Goal: Task Accomplishment & Management: Use online tool/utility

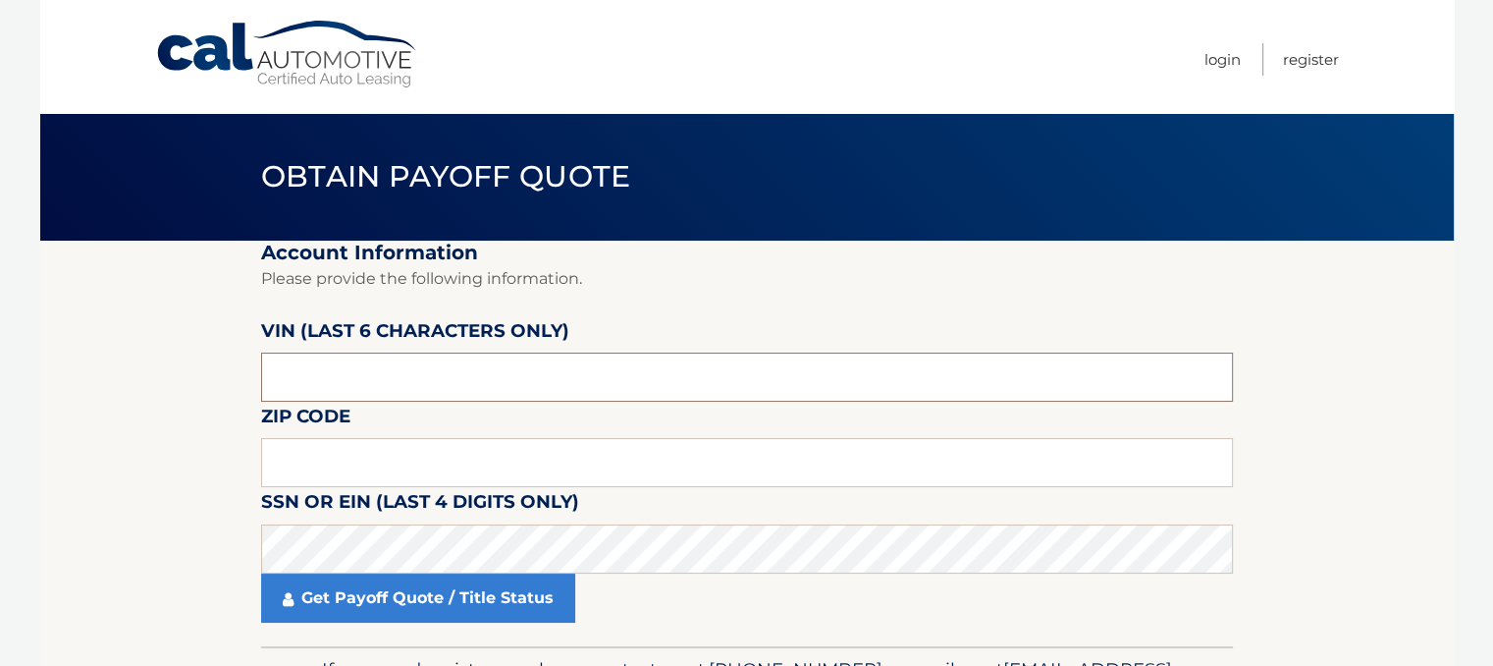
click at [434, 355] on input "text" at bounding box center [747, 376] width 972 height 49
click at [621, 385] on input "text" at bounding box center [747, 376] width 972 height 49
type input "199174"
type input "11023"
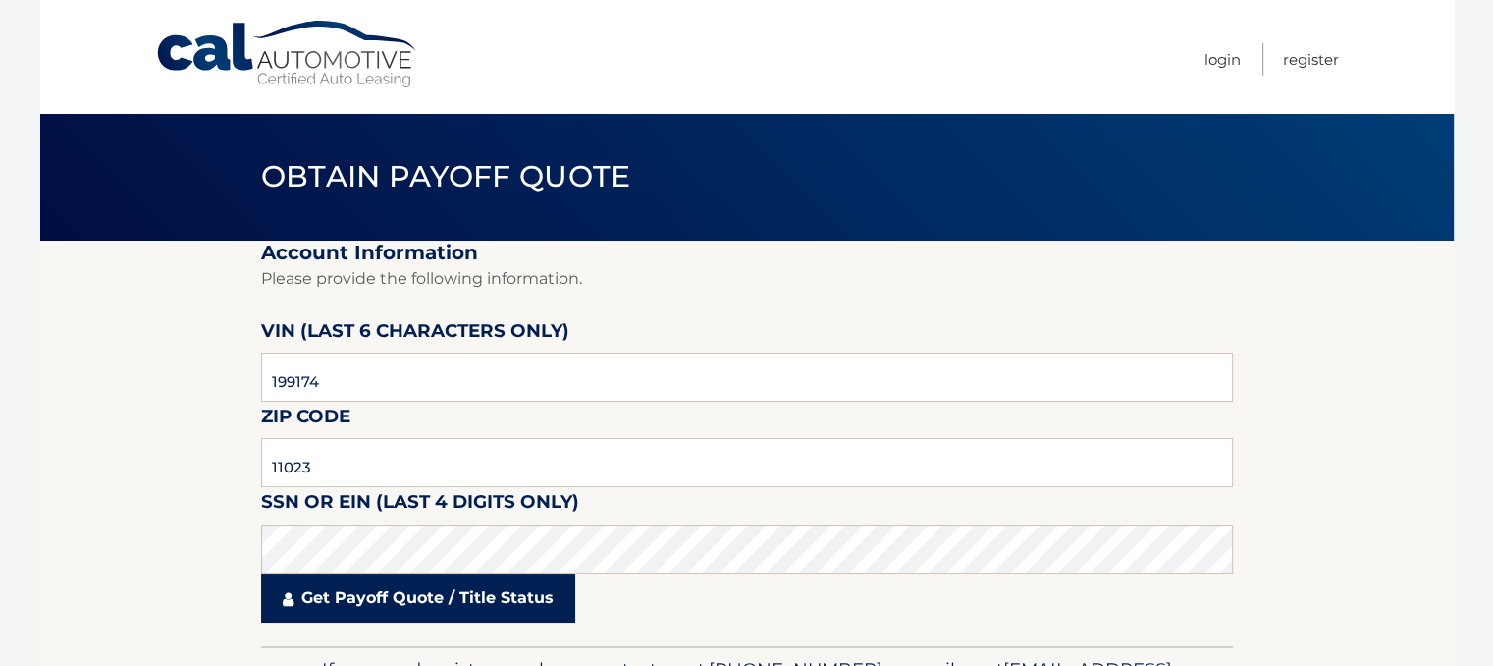
click at [416, 602] on link "Get Payoff Quote / Title Status" at bounding box center [418, 597] width 314 height 49
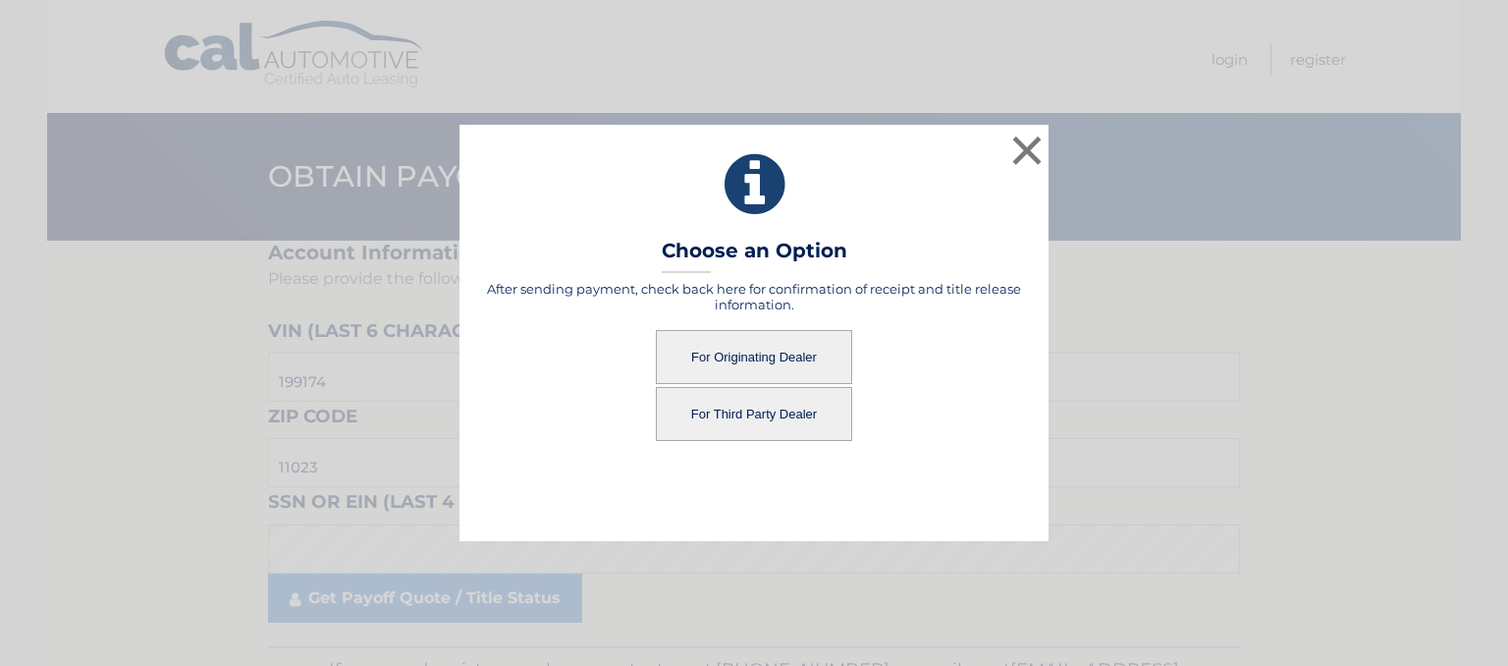
click at [762, 339] on button "For Originating Dealer" at bounding box center [754, 357] width 196 height 54
click at [755, 354] on button "For Originating Dealer" at bounding box center [754, 357] width 196 height 54
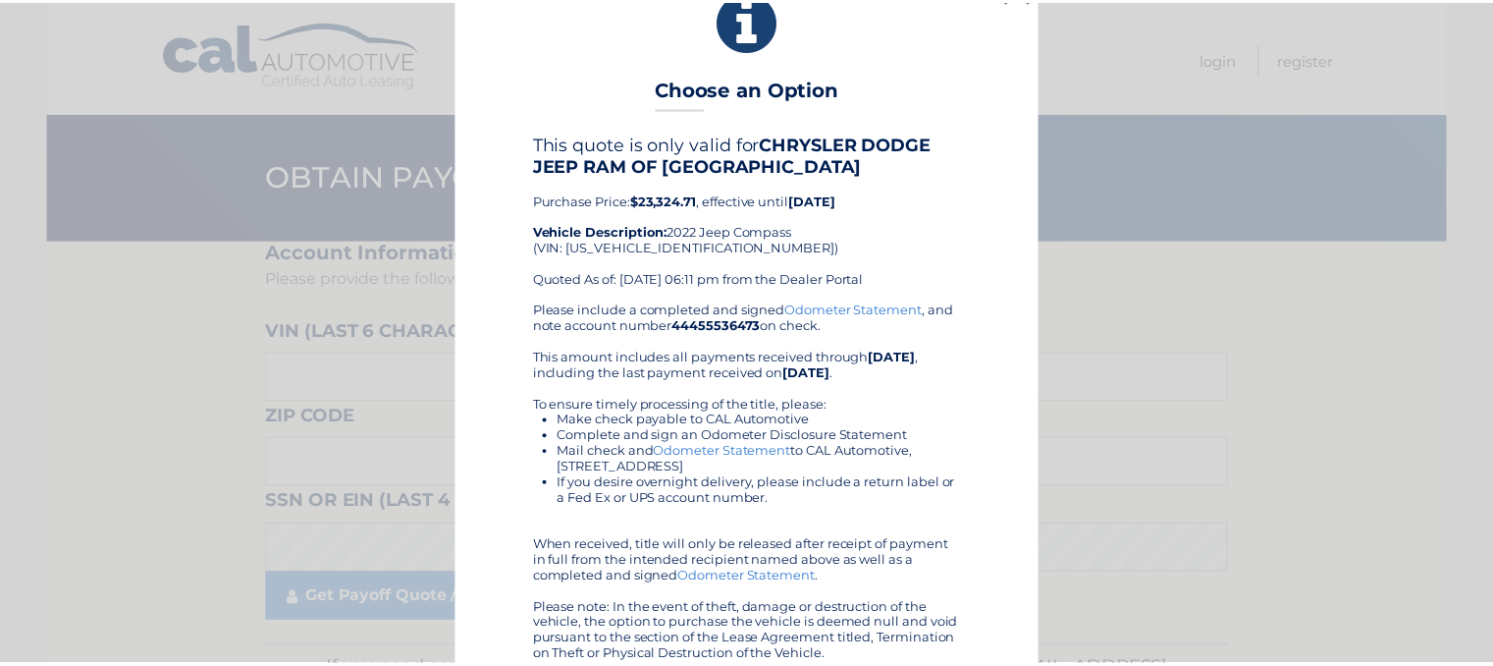
scroll to position [39, 0]
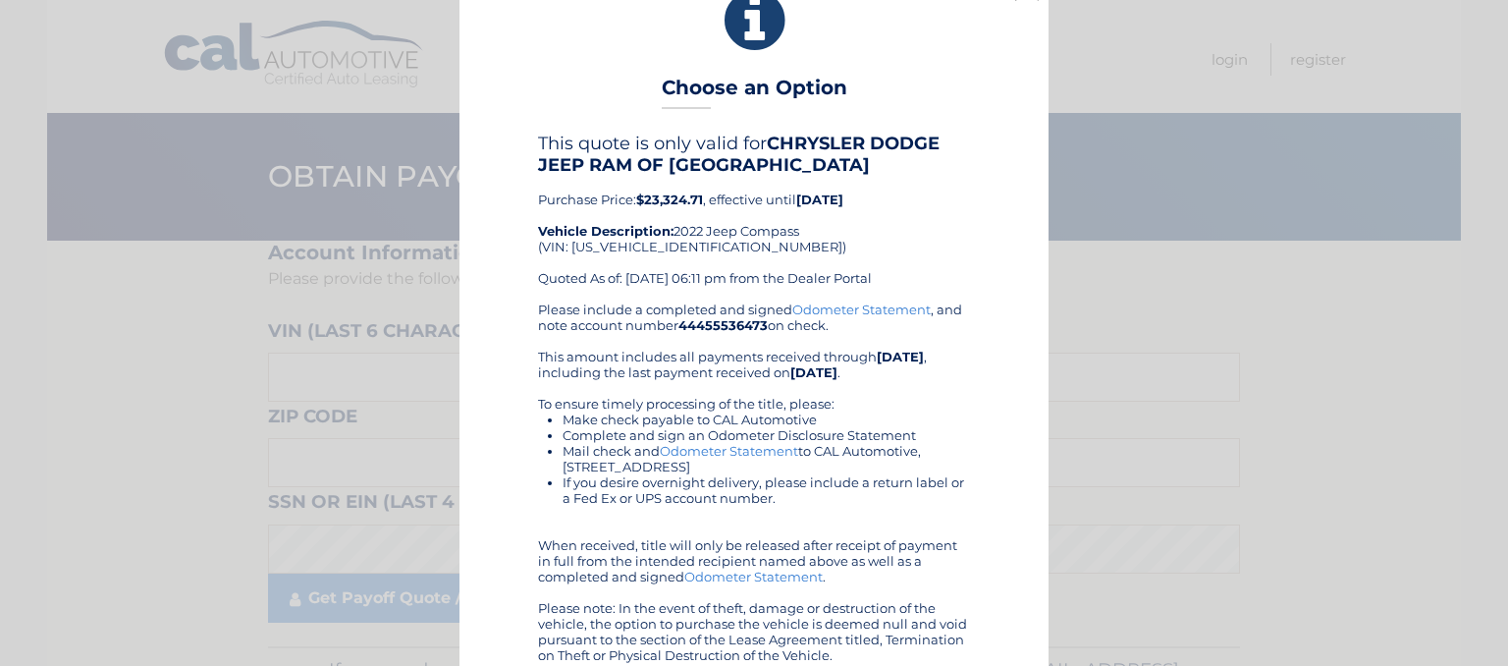
click at [1127, 155] on div "× Choose an Option This quote is only valid for CHRYSLER DODGE JEEP RAM OF [GEO…" at bounding box center [754, 324] width 1492 height 727
